Goal: Use online tool/utility: Utilize a website feature to perform a specific function

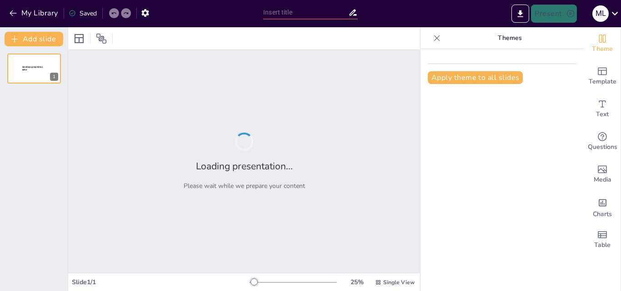
type input "Instrucciones para Elaborar un Flujograma Paso a Paso"
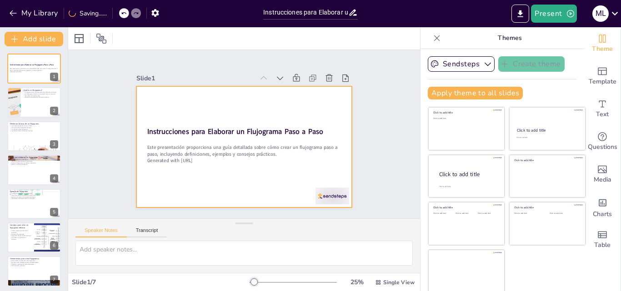
scroll to position [2, 0]
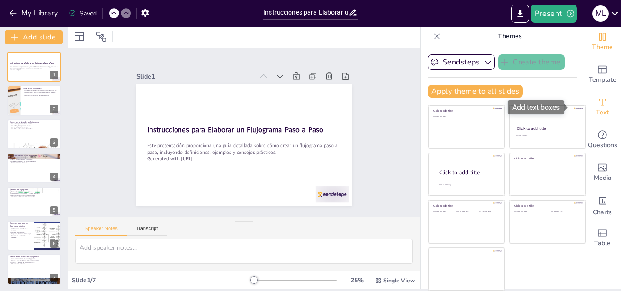
click at [596, 109] on span "Text" at bounding box center [602, 113] width 13 height 10
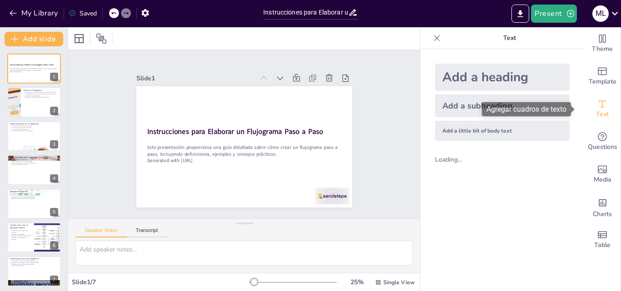
scroll to position [0, 0]
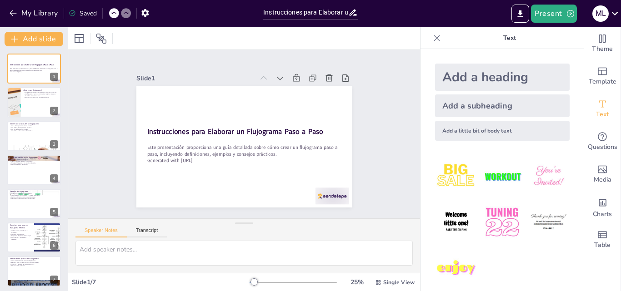
click at [449, 223] on img at bounding box center [456, 222] width 42 height 42
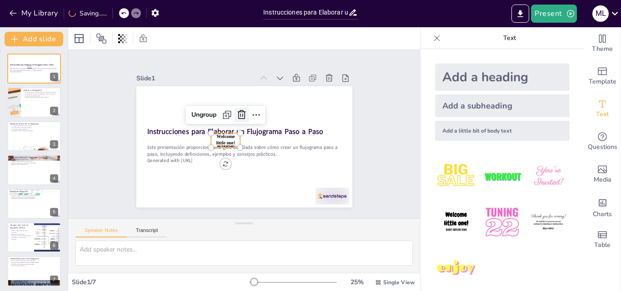
click at [239, 111] on icon at bounding box center [243, 115] width 9 height 10
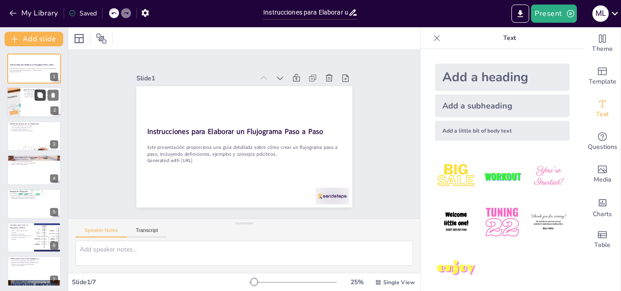
click at [39, 98] on icon at bounding box center [40, 95] width 6 height 6
type textarea "Un flujograma se define como una herramienta visual que descompone un proceso e…"
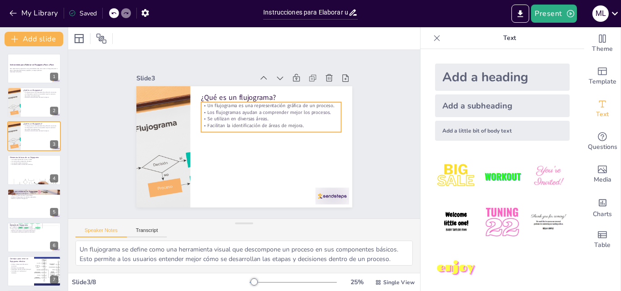
click at [272, 116] on p "Se utilizan en diversas áreas." at bounding box center [271, 119] width 141 height 7
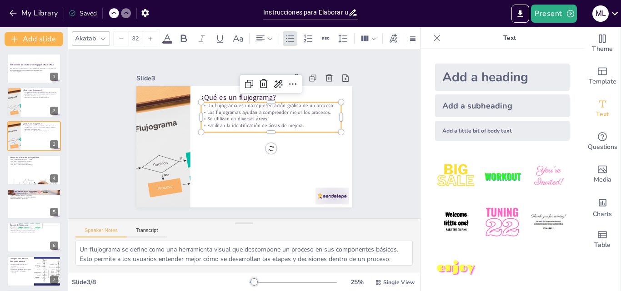
click at [454, 78] on div "Add a heading" at bounding box center [502, 77] width 135 height 27
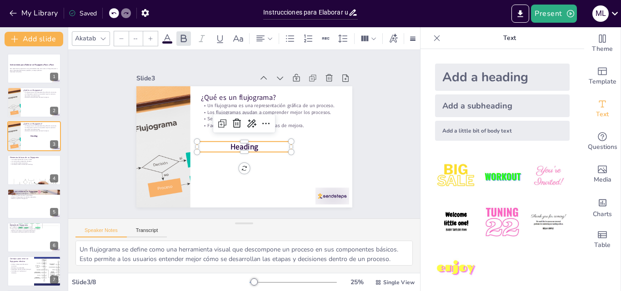
type input "68"
click at [112, 11] on icon at bounding box center [113, 12] width 5 height 5
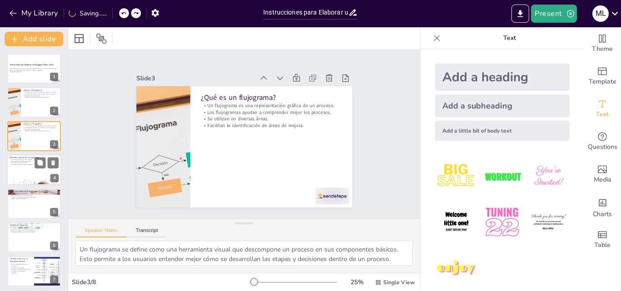
scroll to position [36, 0]
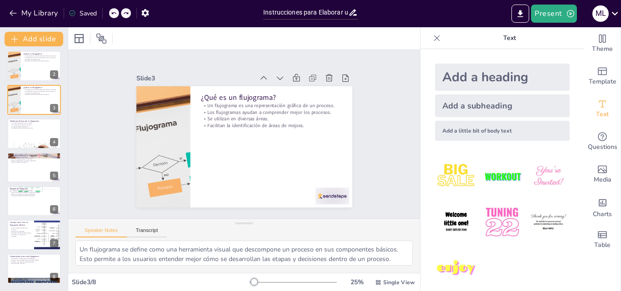
click at [277, 282] on div at bounding box center [293, 282] width 87 height 7
click at [258, 282] on div at bounding box center [254, 282] width 7 height 7
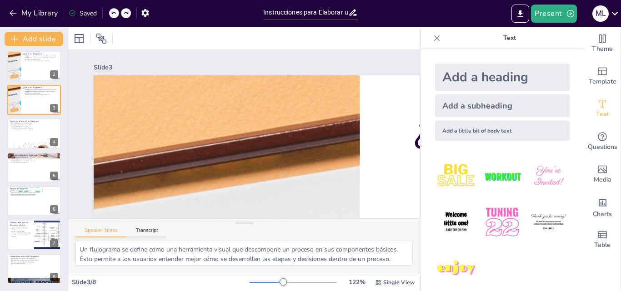
click at [252, 281] on div at bounding box center [293, 282] width 87 height 7
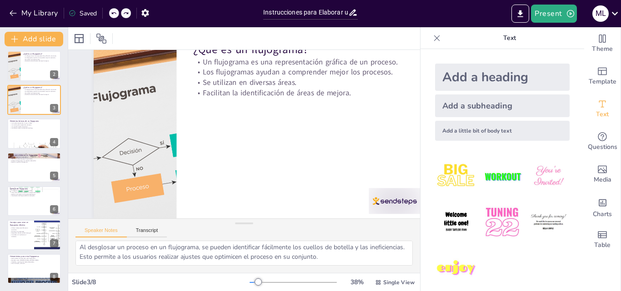
scroll to position [88, 0]
click at [21, 131] on div at bounding box center [34, 133] width 55 height 31
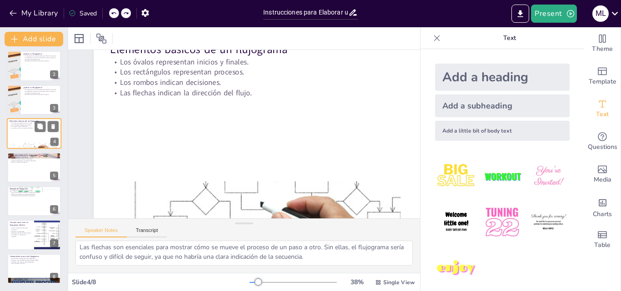
scroll to position [60, 0]
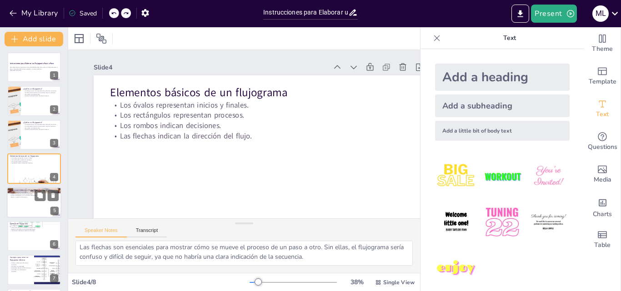
click at [28, 204] on div at bounding box center [34, 202] width 55 height 31
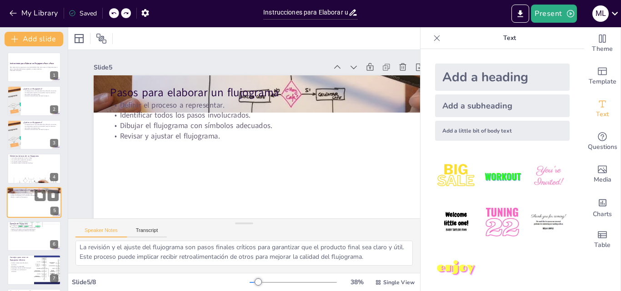
scroll to position [35, 0]
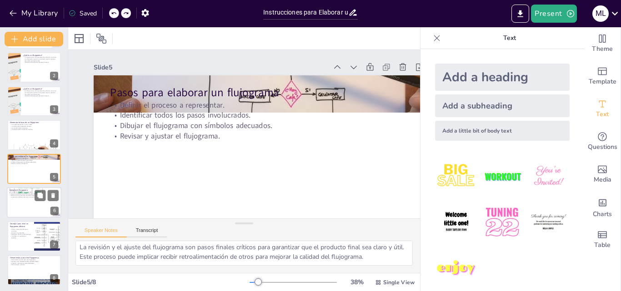
click at [20, 205] on div at bounding box center [34, 202] width 55 height 31
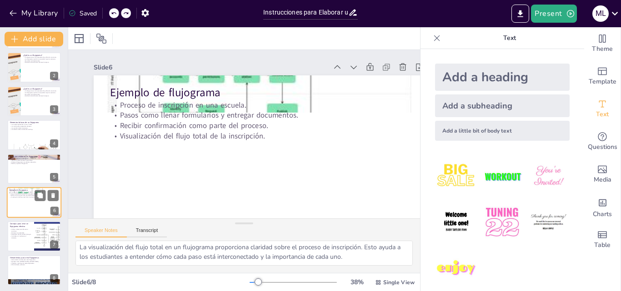
scroll to position [36, 0]
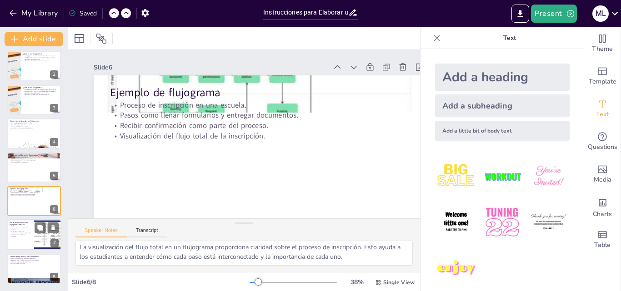
click at [20, 233] on p "Asegurarse de que sea fácil de seguir." at bounding box center [21, 234] width 22 height 2
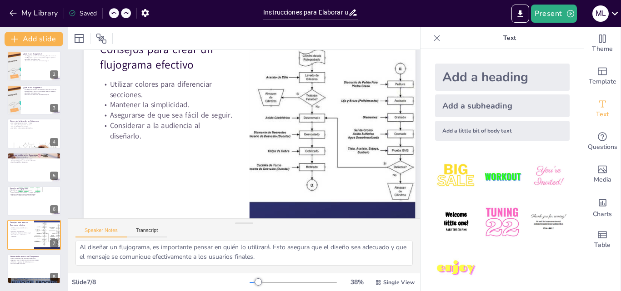
scroll to position [50, 0]
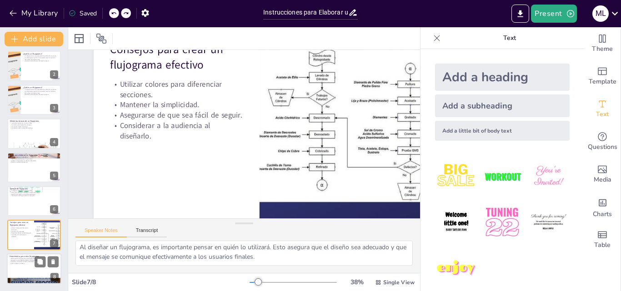
click at [25, 262] on p "Plantillas y opciones de diseño disponibles." at bounding box center [34, 262] width 49 height 2
type textarea "Las herramientas en línea son recursos valiosos para la creación de flujogramas…"
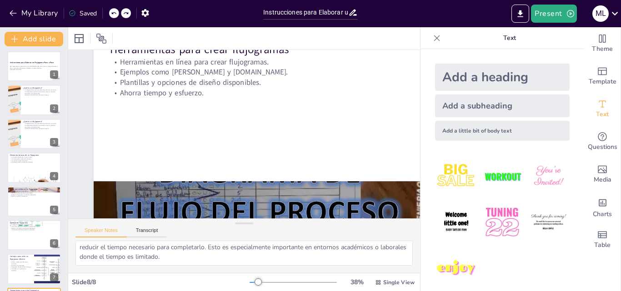
scroll to position [9, 0]
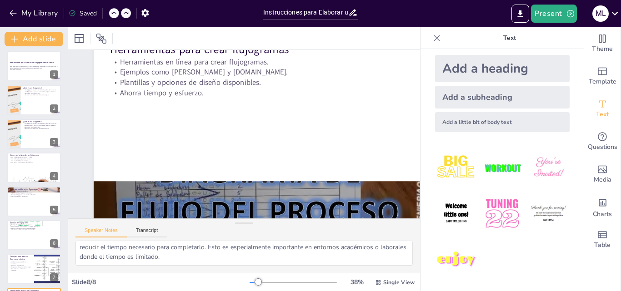
click at [432, 37] on icon at bounding box center [436, 38] width 9 height 9
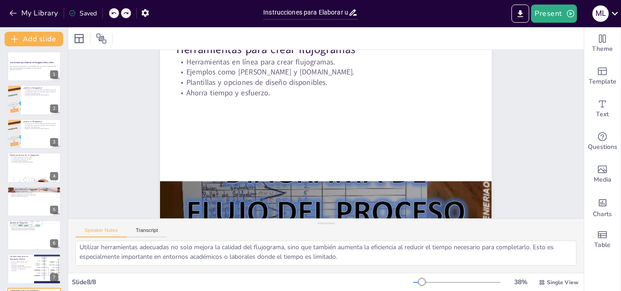
scroll to position [50, 0]
click at [518, 15] on icon "Export to PowerPoint" at bounding box center [521, 14] width 10 height 10
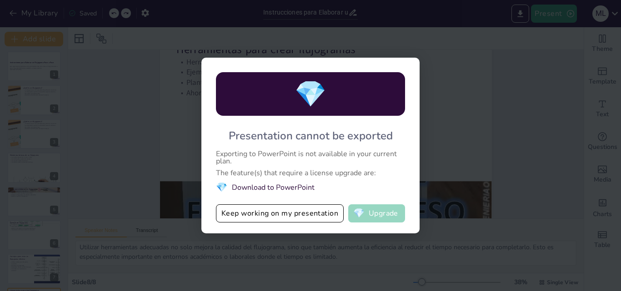
click at [372, 212] on button "💎 Upgrade" at bounding box center [376, 214] width 57 height 18
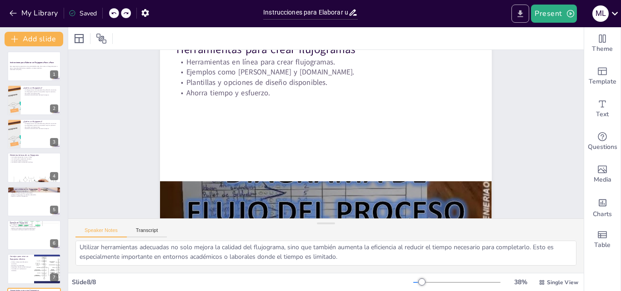
click at [520, 15] on icon "Export to PowerPoint" at bounding box center [521, 14] width 10 height 10
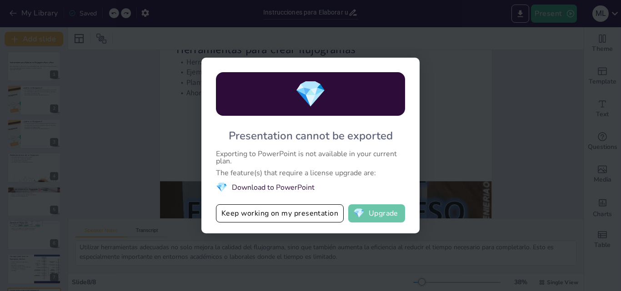
click at [381, 214] on button "💎 Upgrade" at bounding box center [376, 214] width 57 height 18
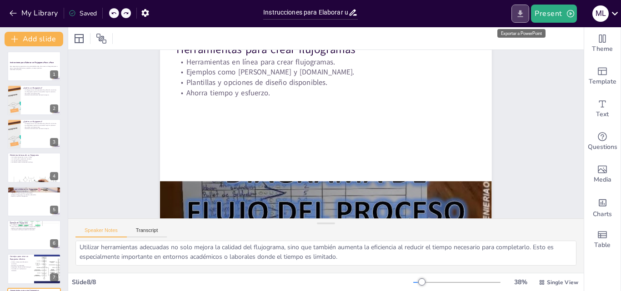
click at [523, 17] on icon "Export to PowerPoint" at bounding box center [520, 13] width 5 height 7
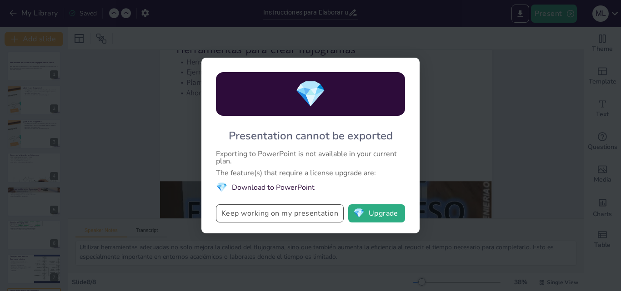
click at [296, 217] on button "Keep working on my presentation" at bounding box center [280, 214] width 128 height 18
